Goal: Transaction & Acquisition: Download file/media

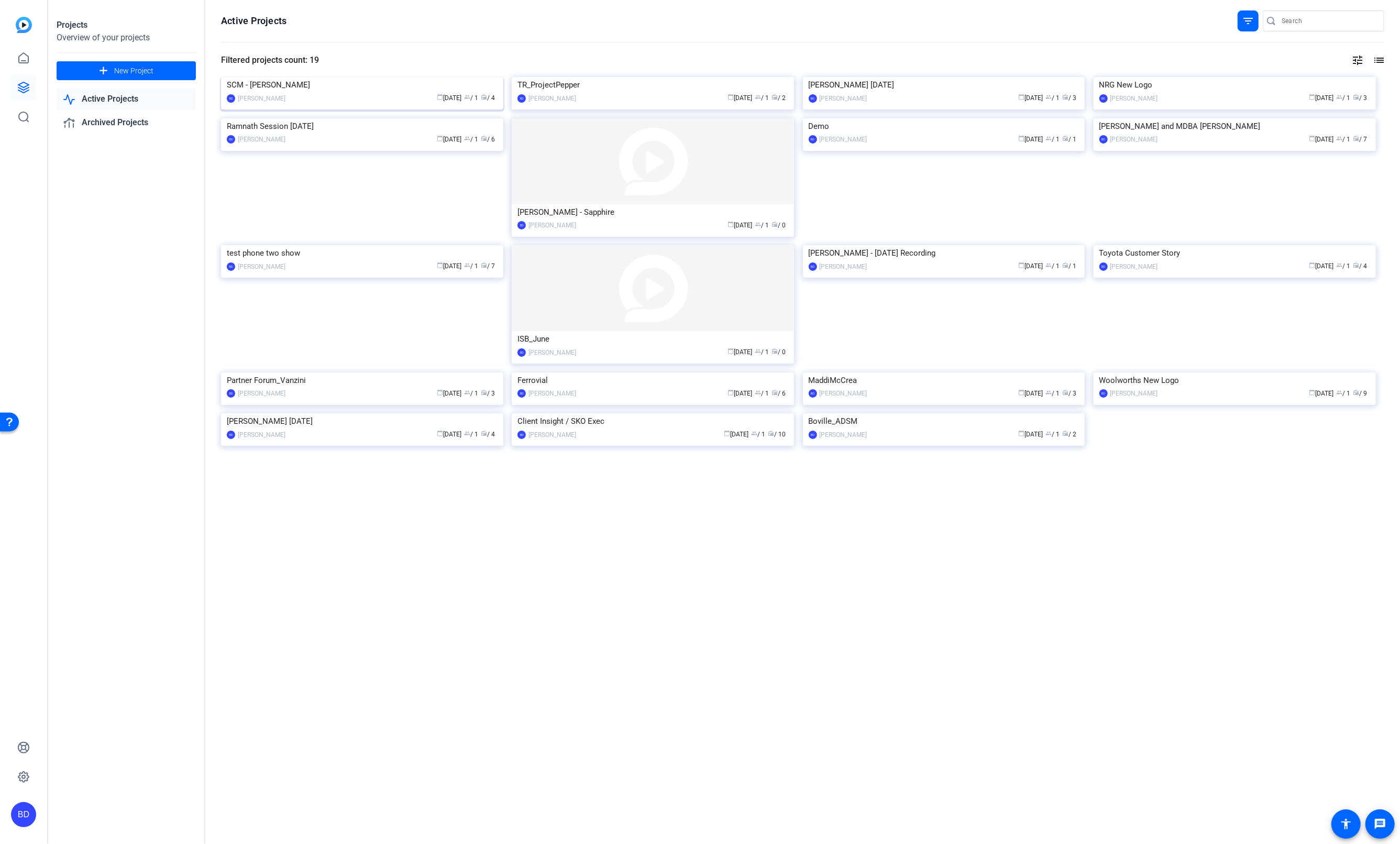
click at [361, 77] on img at bounding box center [362, 77] width 282 height 0
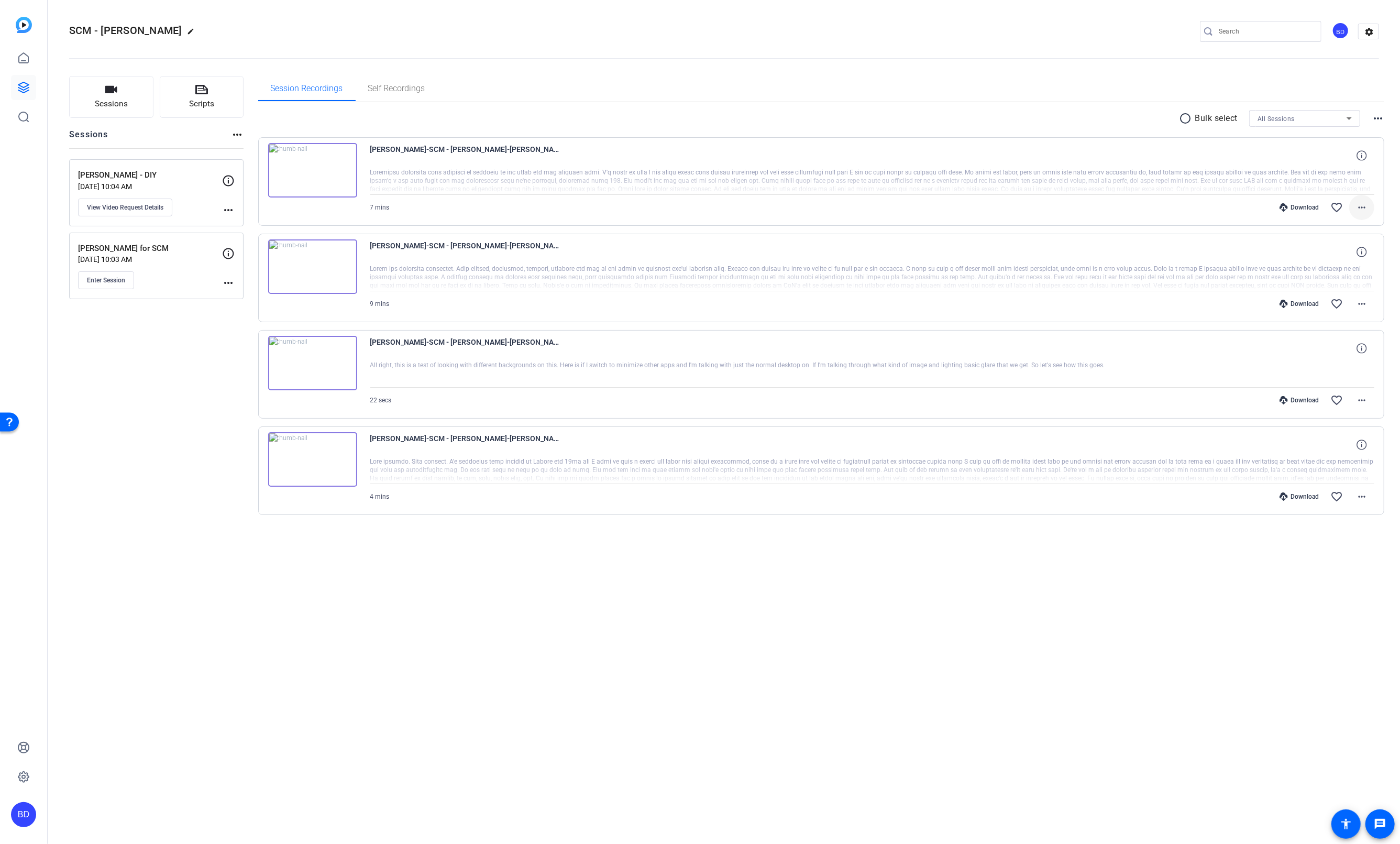
click at [1360, 206] on mat-icon "more_horiz" at bounding box center [1361, 207] width 12 height 12
click at [1337, 251] on span "Download MP4" at bounding box center [1335, 255] width 63 height 12
click at [1360, 205] on mat-icon "more_horiz" at bounding box center [1361, 207] width 12 height 12
click at [1342, 259] on span "Download MP4" at bounding box center [1335, 255] width 63 height 12
